Goal: Find specific page/section: Find specific page/section

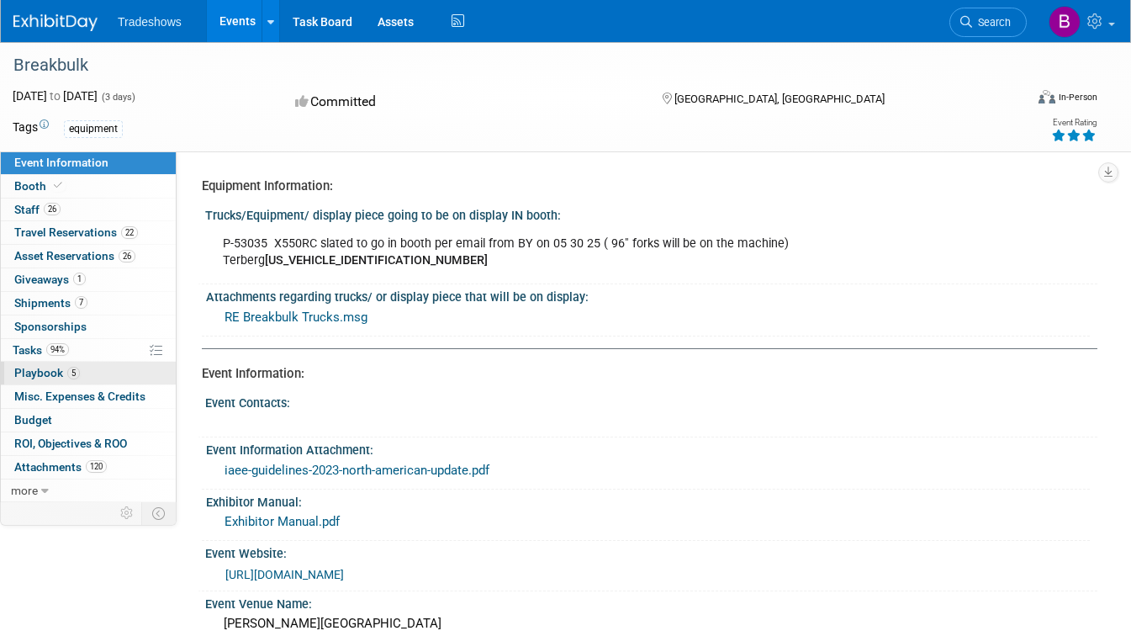
click at [24, 367] on span "Playbook 5" at bounding box center [47, 372] width 66 height 13
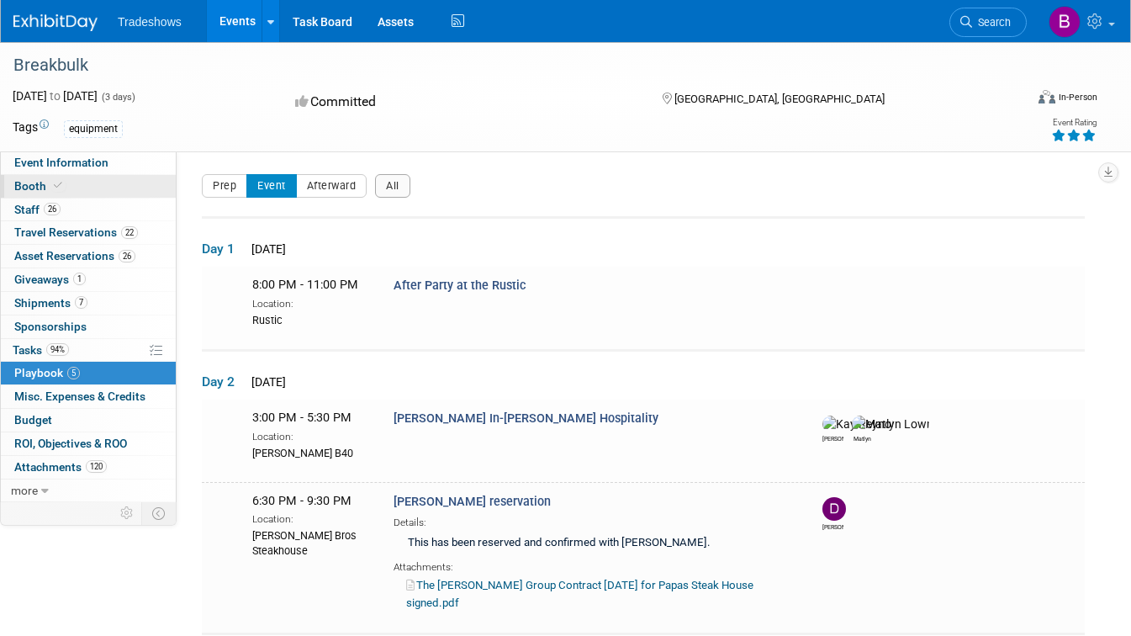
click at [24, 190] on span "Booth" at bounding box center [39, 185] width 51 height 13
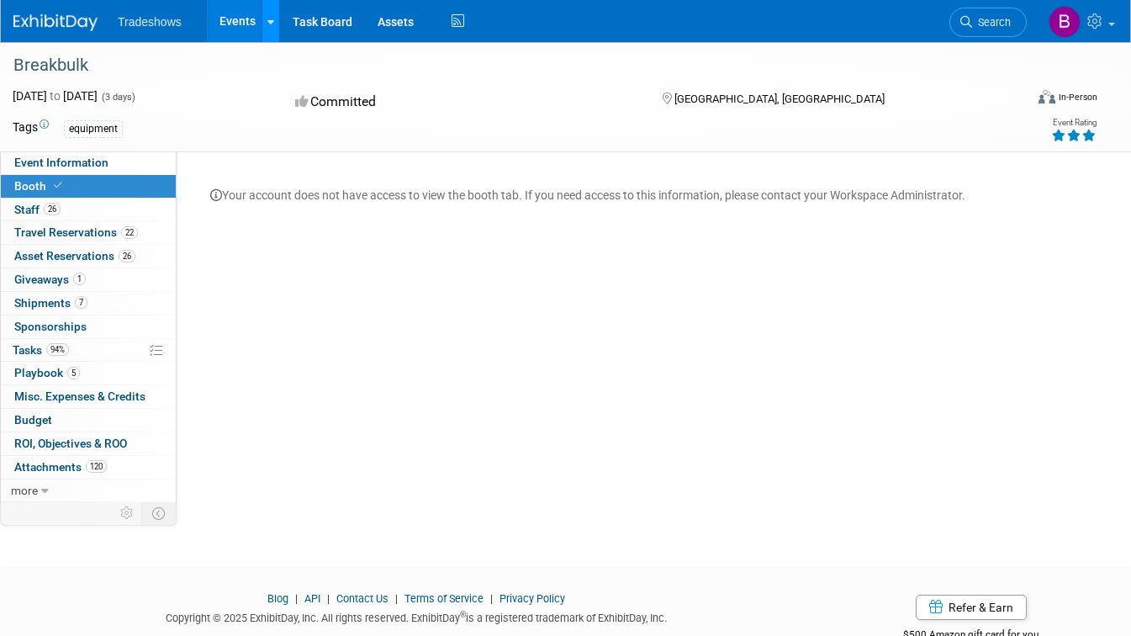
click at [269, 21] on icon at bounding box center [270, 22] width 7 height 11
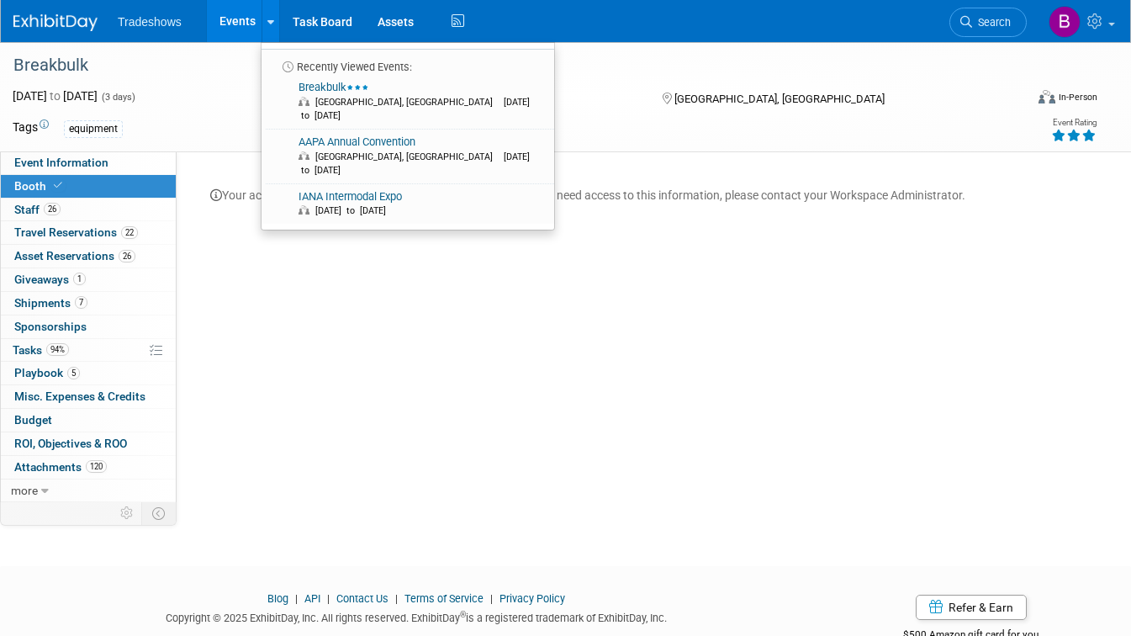
click at [287, 309] on div "Equipment Information: Trucks/Equipment/ display piece going to be on display I…" at bounding box center [637, 326] width 921 height 351
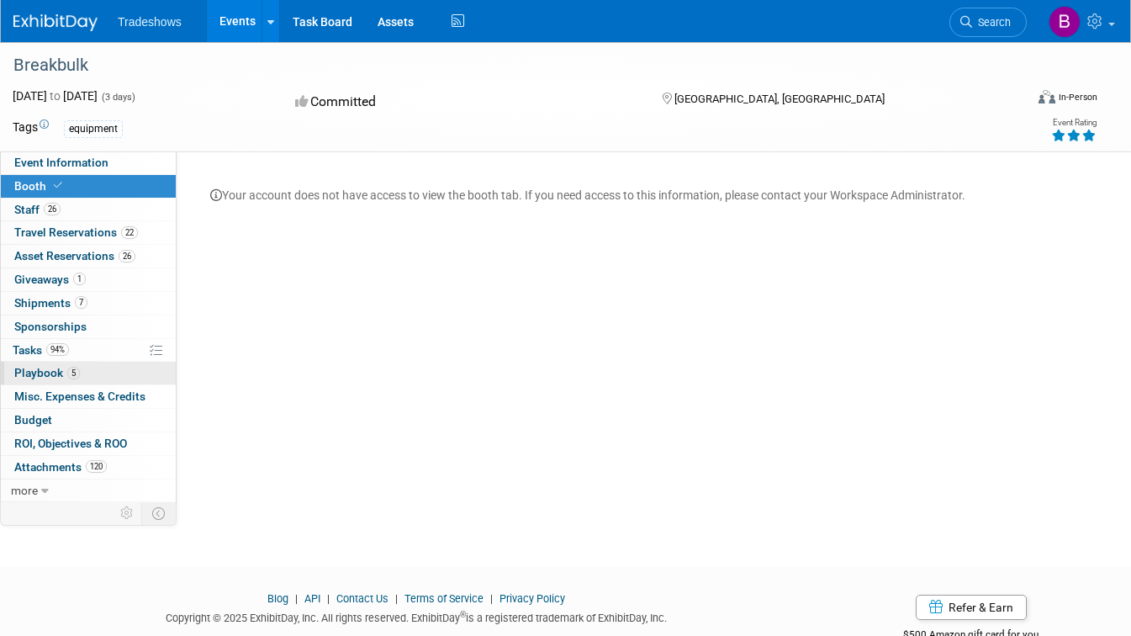
click at [43, 371] on span "Playbook 5" at bounding box center [47, 372] width 66 height 13
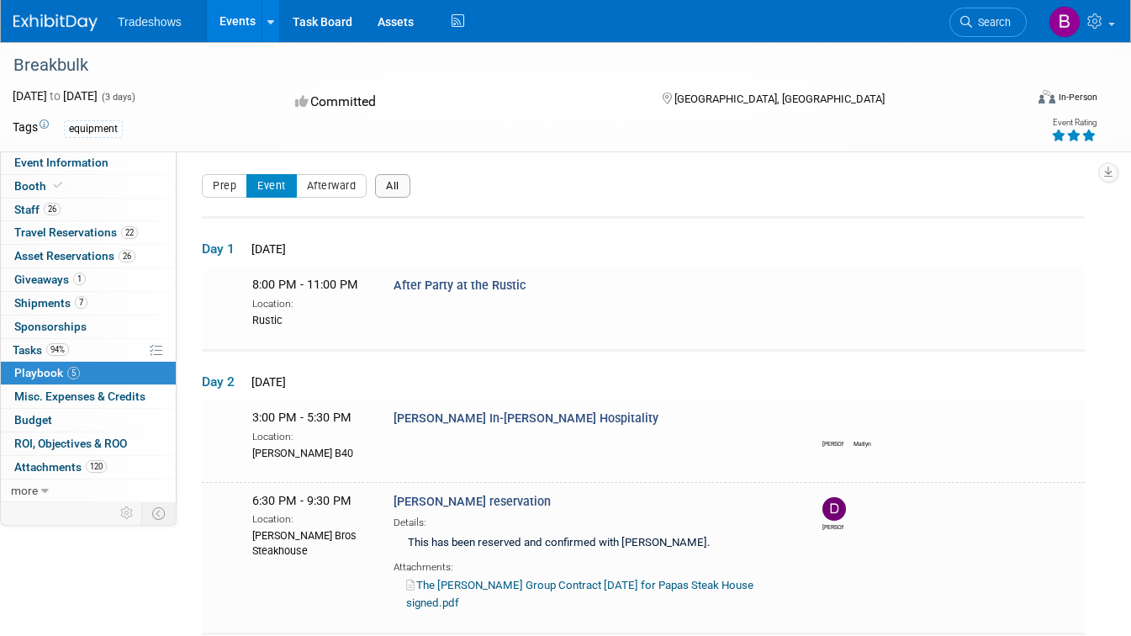
click at [409, 188] on button "All" at bounding box center [392, 186] width 35 height 24
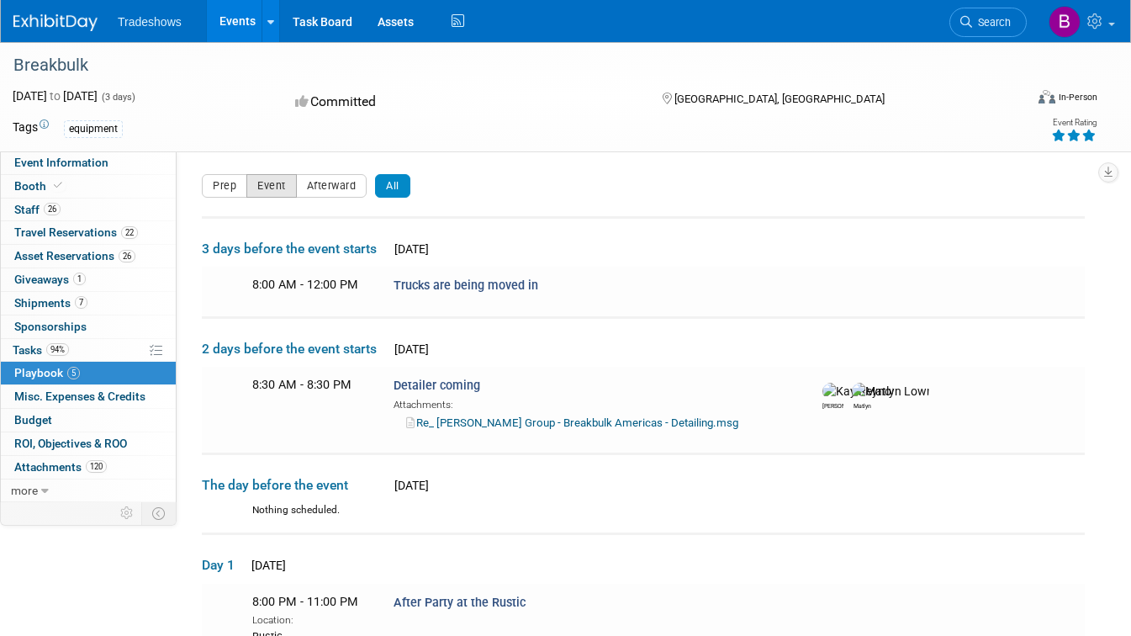
click at [275, 189] on button "Event" at bounding box center [271, 186] width 50 height 24
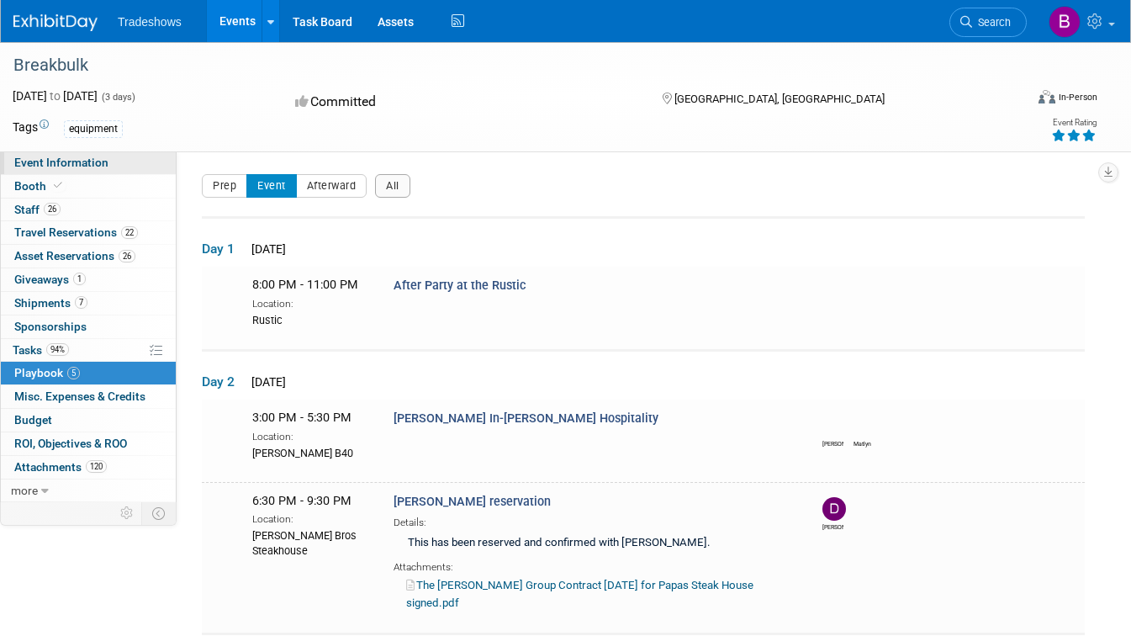
click at [65, 163] on span "Event Information" at bounding box center [61, 162] width 94 height 13
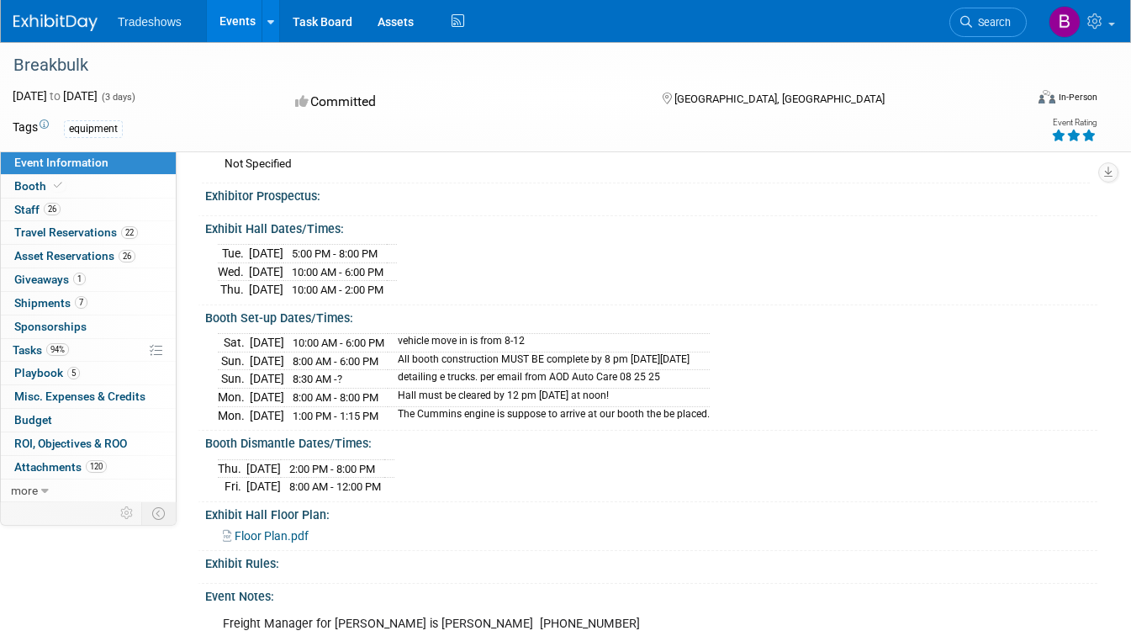
scroll to position [614, 0]
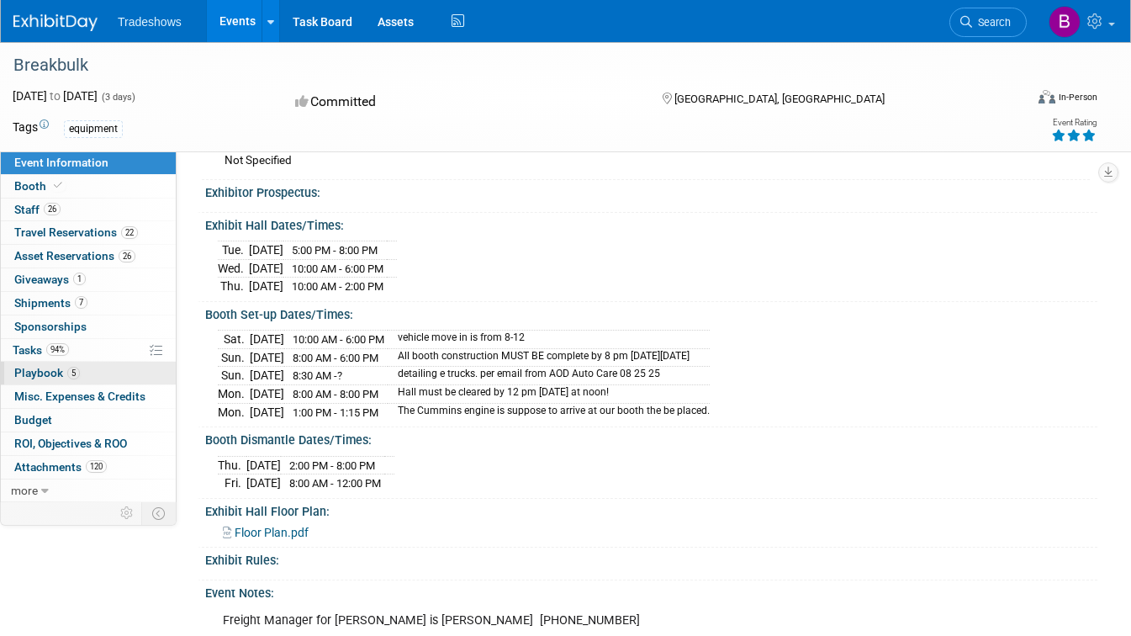
click at [34, 373] on span "Playbook 5" at bounding box center [47, 372] width 66 height 13
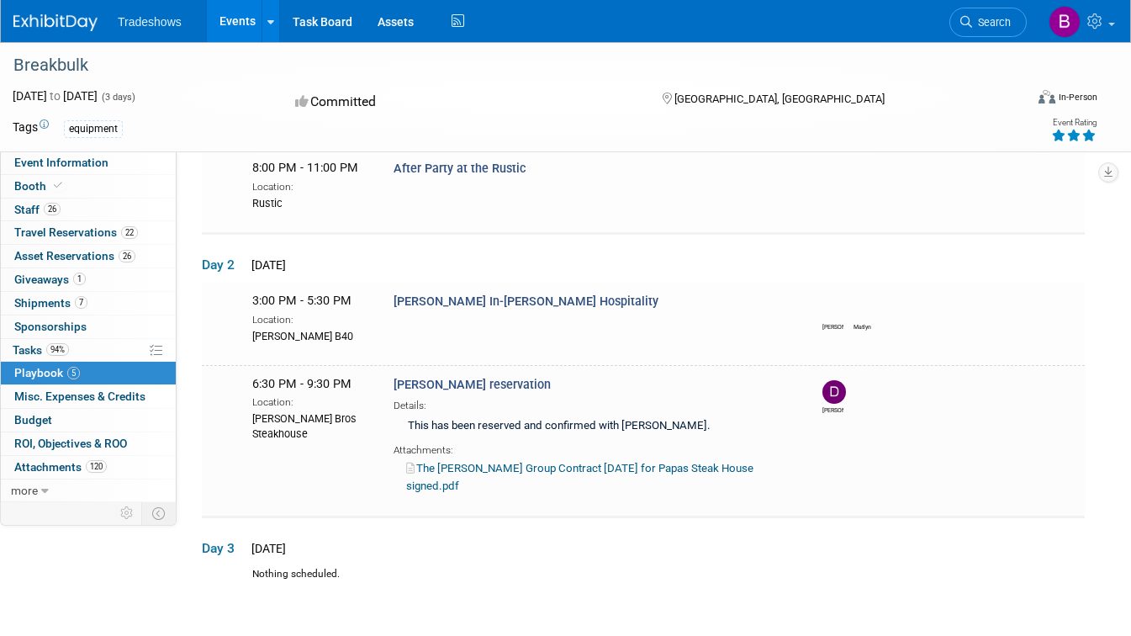
scroll to position [118, 0]
click at [693, 462] on link "The [PERSON_NAME] Group Contract [DATE] for Papas Steak House signed.pdf" at bounding box center [579, 476] width 347 height 30
